Goal: Task Accomplishment & Management: Use online tool/utility

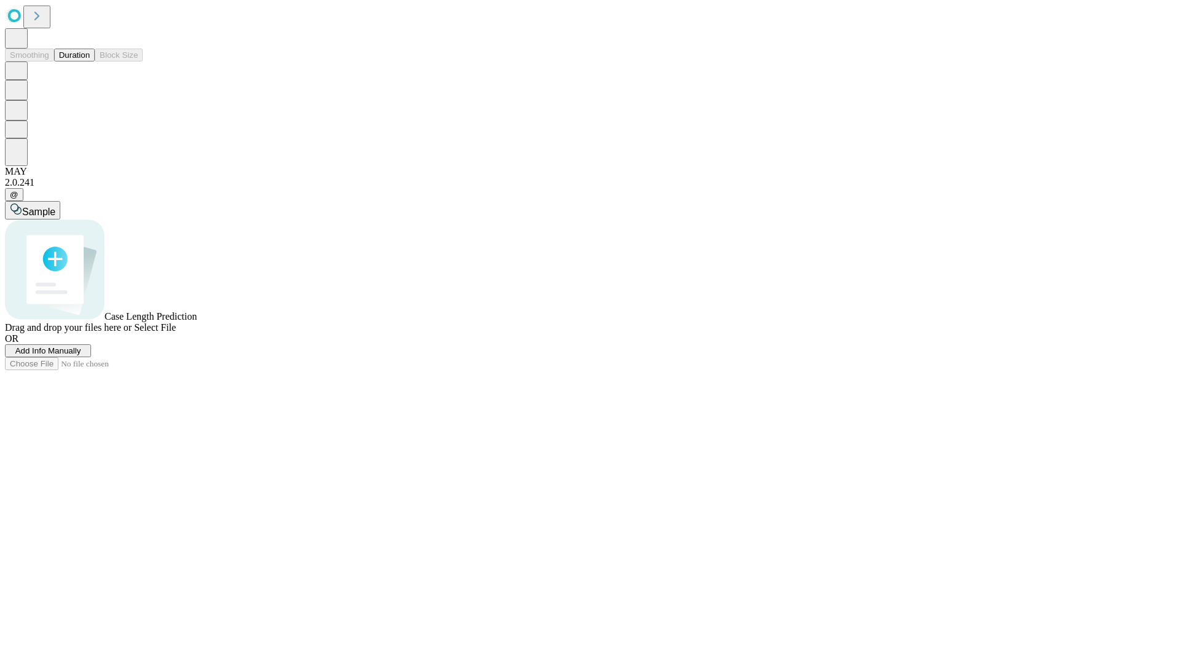
click at [90, 62] on button "Duration" at bounding box center [74, 55] width 41 height 13
click at [81, 356] on span "Add Info Manually" at bounding box center [48, 350] width 66 height 9
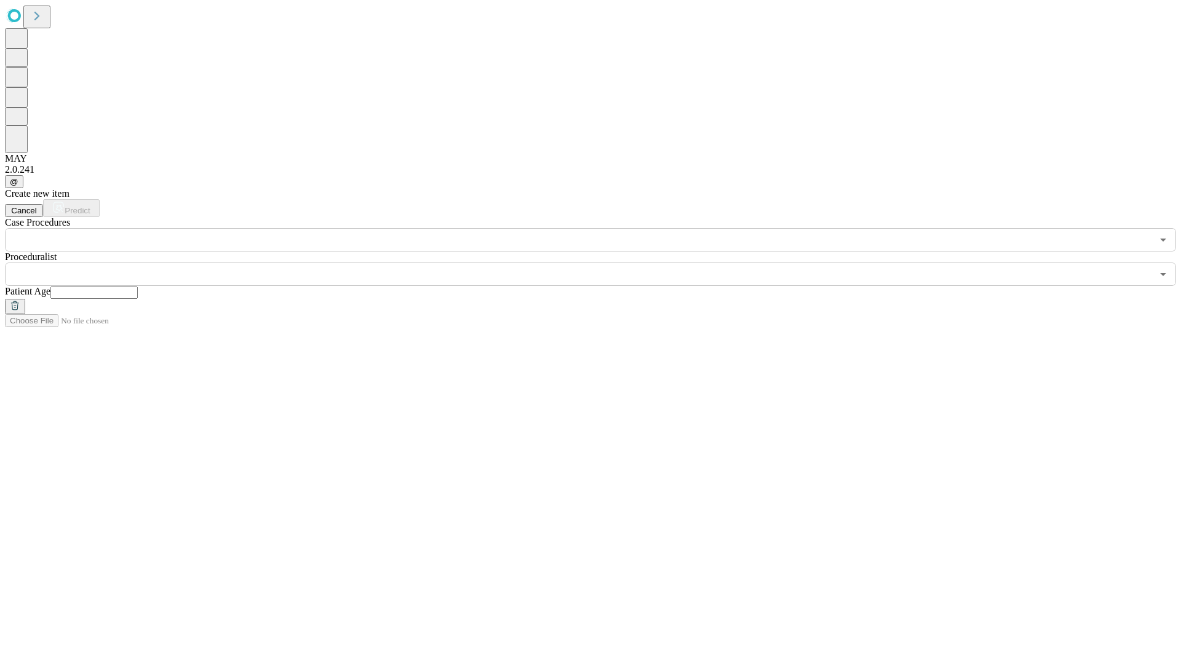
click at [138, 287] on input "text" at bounding box center [93, 293] width 87 height 12
type input "**"
click at [599, 263] on input "text" at bounding box center [578, 274] width 1147 height 23
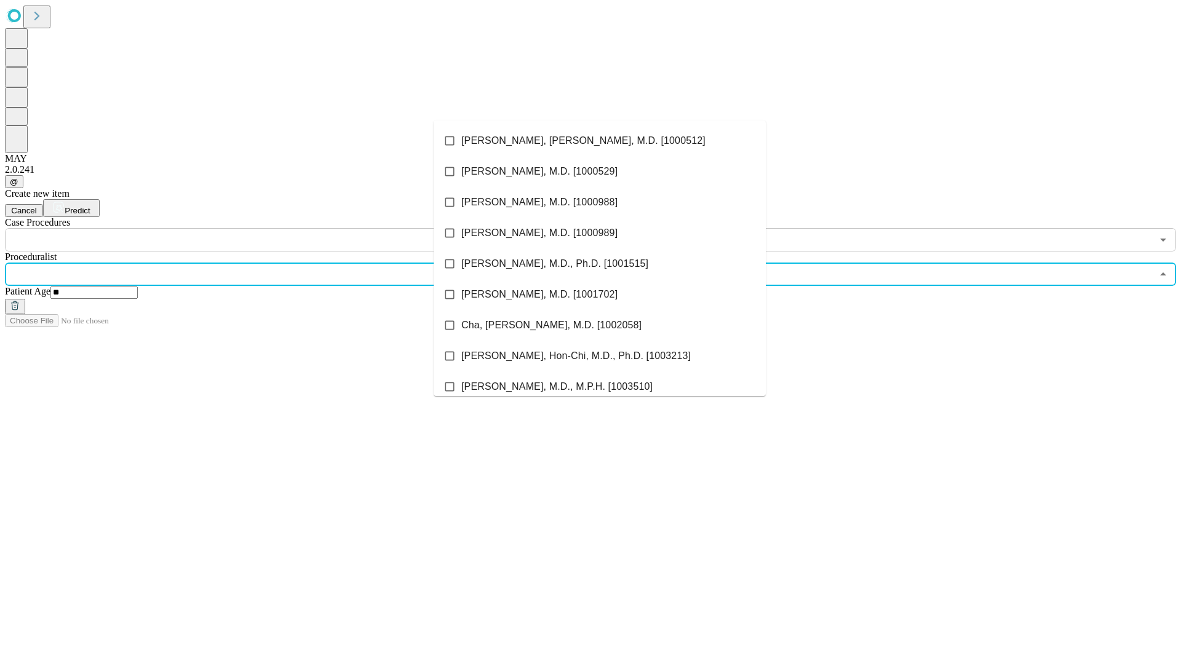
click at [600, 141] on li "[PERSON_NAME], [PERSON_NAME], M.D. [1000512]" at bounding box center [600, 140] width 332 height 31
